Goal: Transaction & Acquisition: Purchase product/service

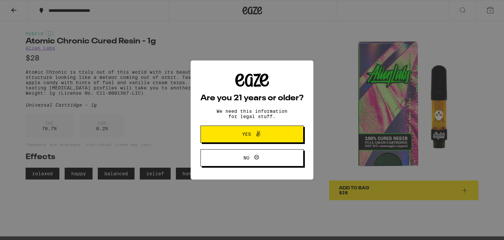
click at [256, 134] on icon at bounding box center [258, 134] width 8 height 8
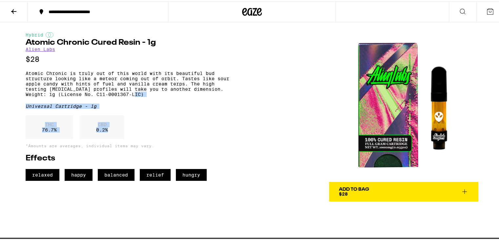
drag, startPoint x: 246, startPoint y: 97, endPoint x: 148, endPoint y: 143, distance: 108.1
click at [148, 143] on div "Hybrid Atomic Chronic Cured Resin - 1g Alien Labs $28 Atomic Chronic is truly o…" at bounding box center [252, 110] width 473 height 179
click at [124, 136] on div "THC 76.7 % CBD 0.2 %" at bounding box center [128, 127] width 204 height 27
